Goal: Find specific page/section: Find specific page/section

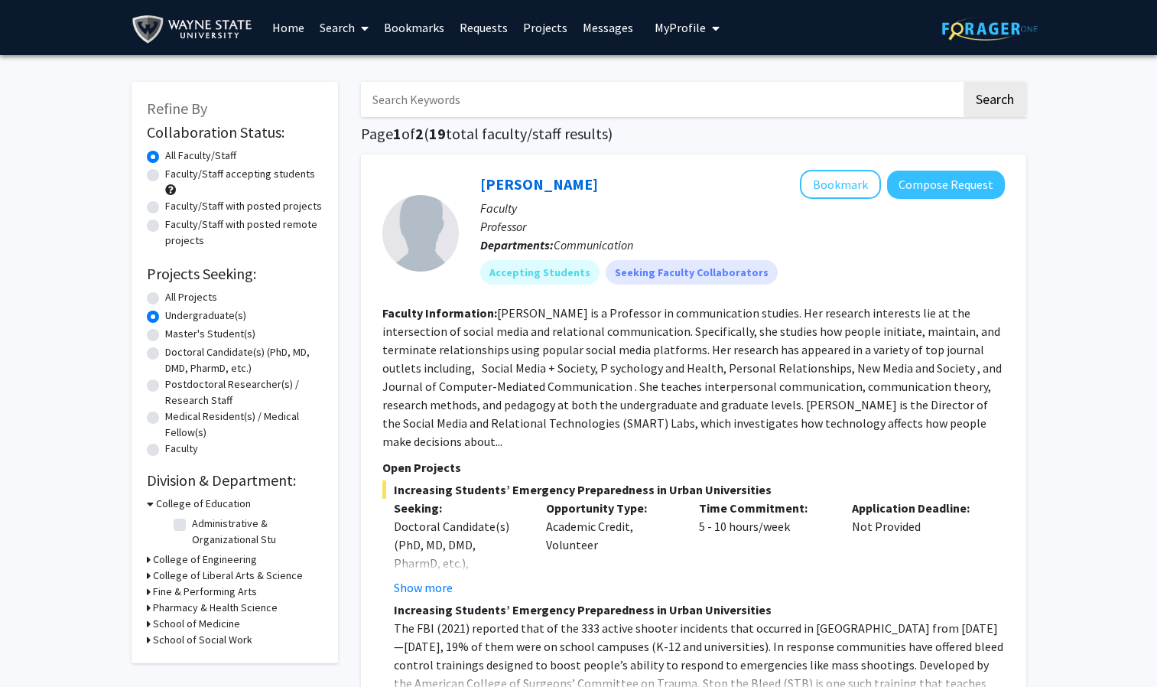
click at [589, 29] on link "Messages" at bounding box center [608, 28] width 66 height 54
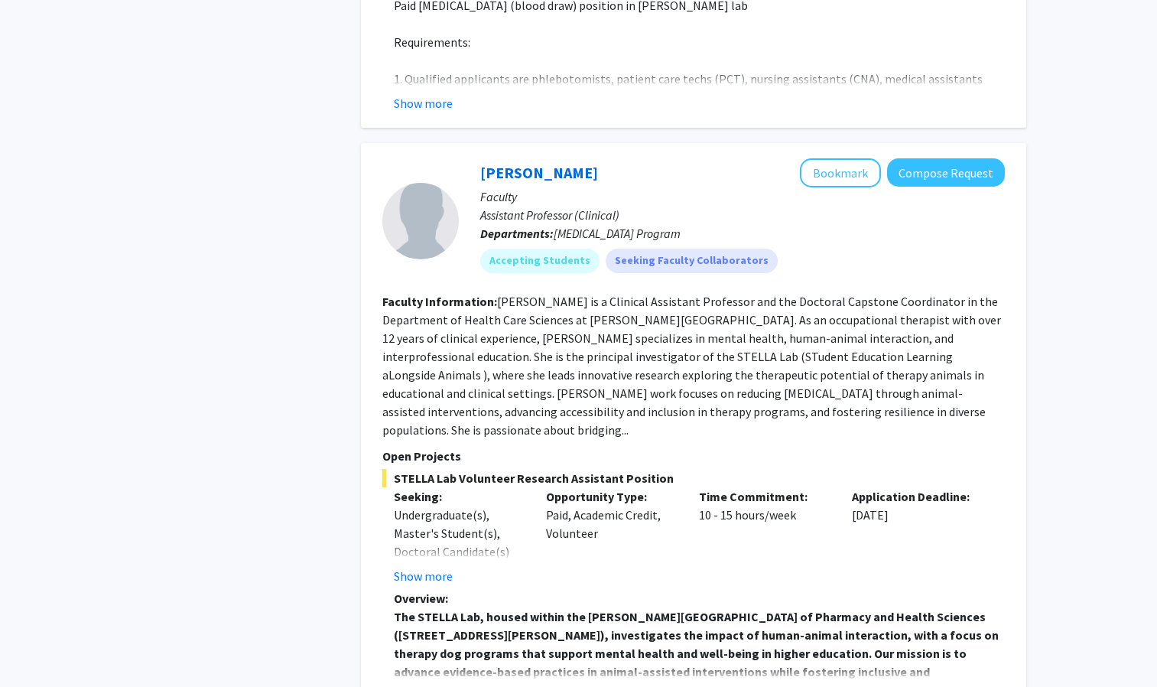
scroll to position [6264, 0]
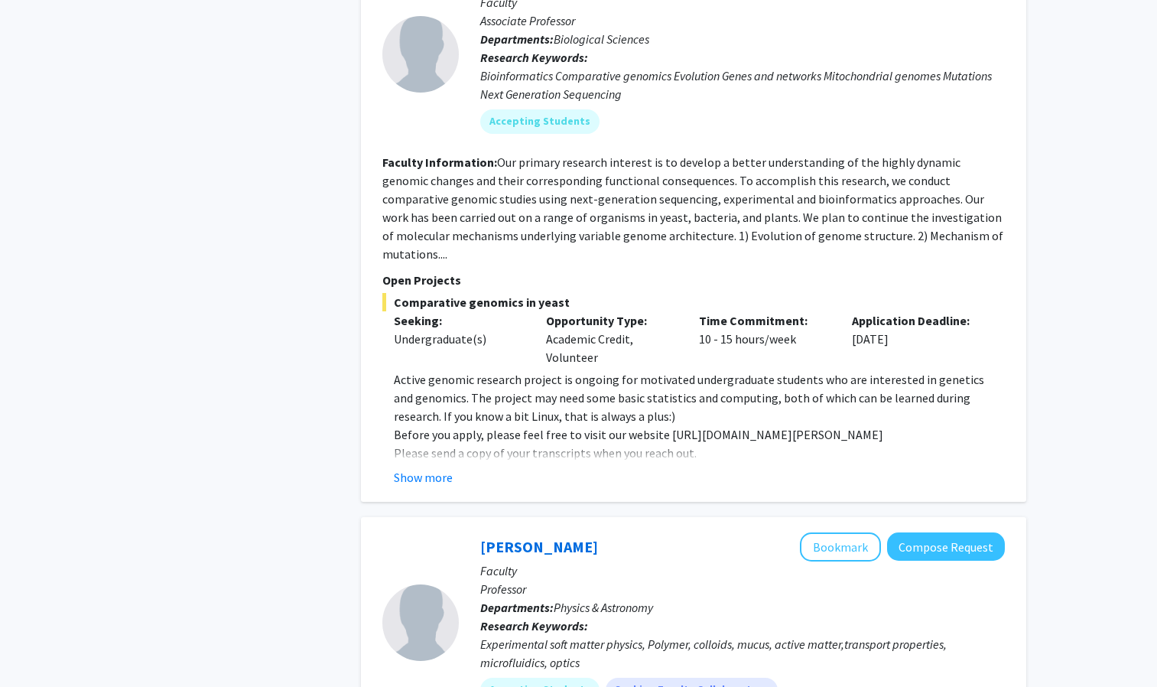
scroll to position [1699, 0]
click at [446, 469] on button "Show more" at bounding box center [423, 478] width 59 height 18
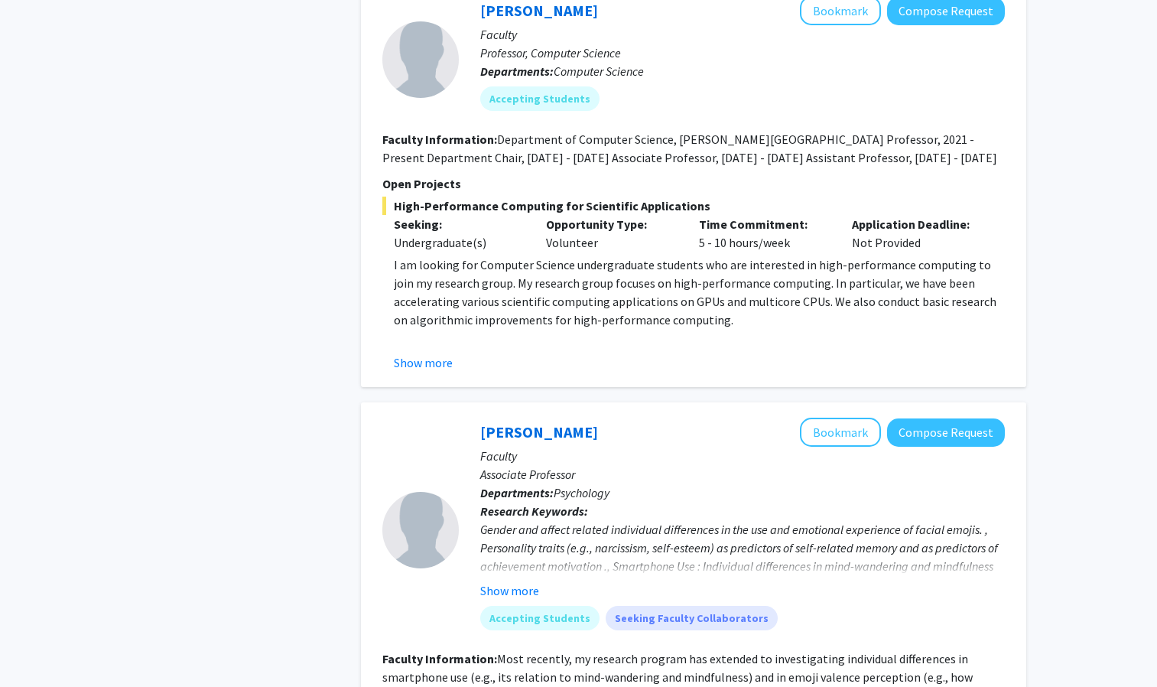
scroll to position [4335, 0]
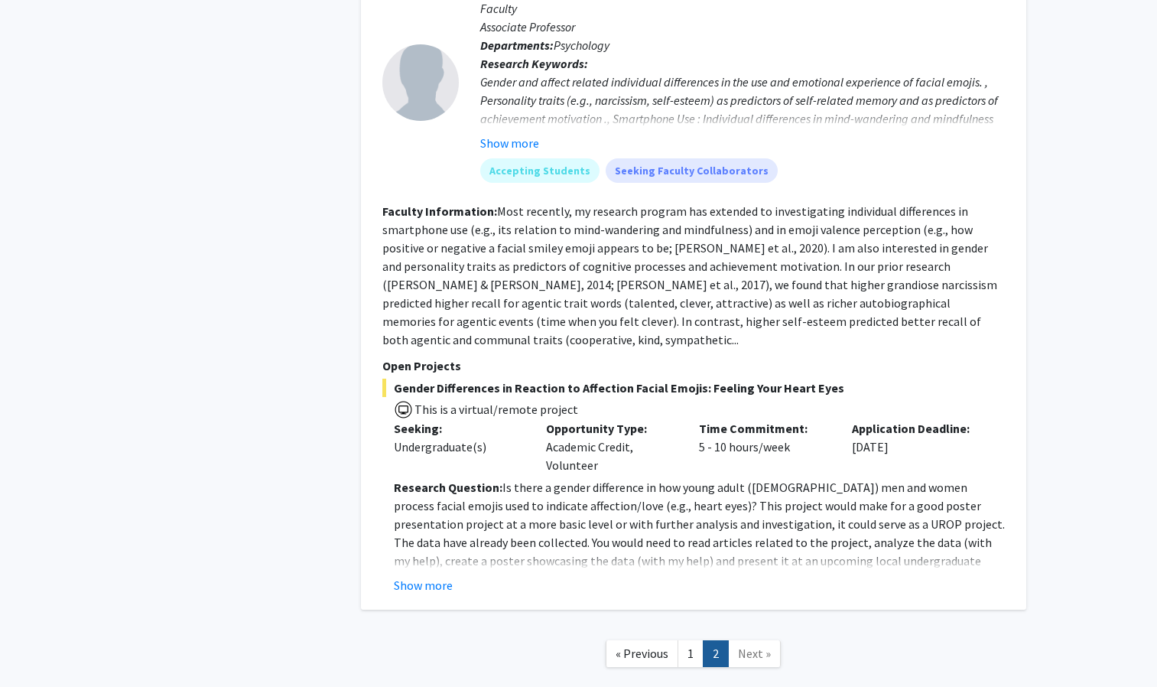
click at [755, 625] on nav "« Previous 1 2 Next »" at bounding box center [693, 656] width 665 height 62
click at [763, 645] on span "Next »" at bounding box center [754, 652] width 33 height 15
